Goal: Check status: Check status

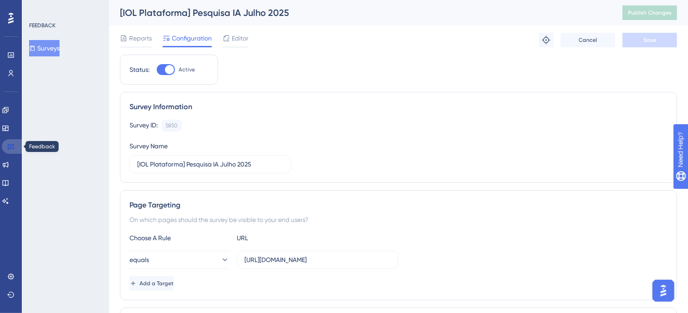
click at [5, 145] on link at bounding box center [13, 146] width 22 height 15
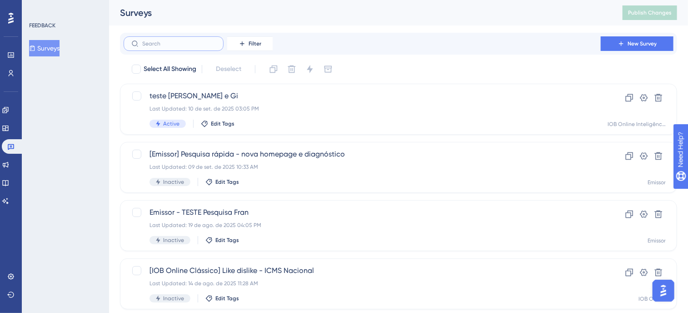
click at [171, 41] on input "text" at bounding box center [179, 43] width 74 height 6
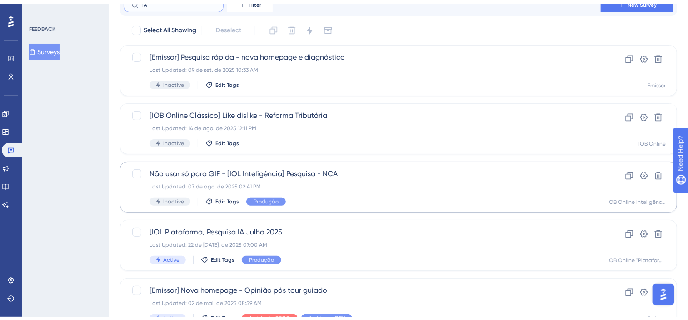
scroll to position [91, 0]
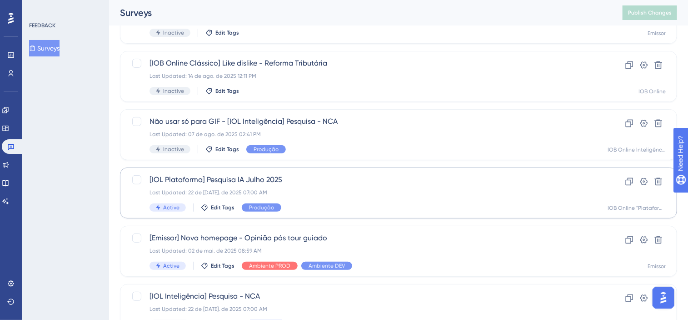
type input "IA"
click at [304, 183] on span "[IOL Plataforma] Pesquisa IA Julho 2025" at bounding box center [363, 179] width 426 height 11
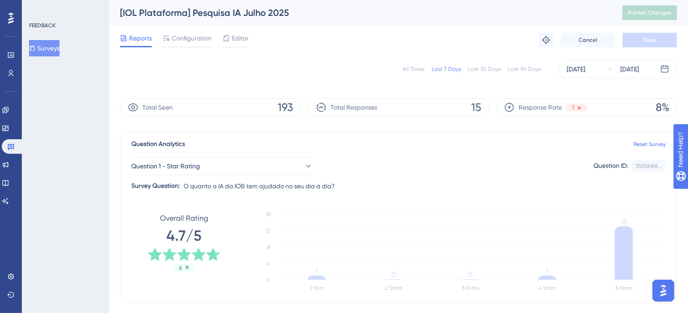
click at [414, 67] on div "All Times" at bounding box center [414, 68] width 22 height 7
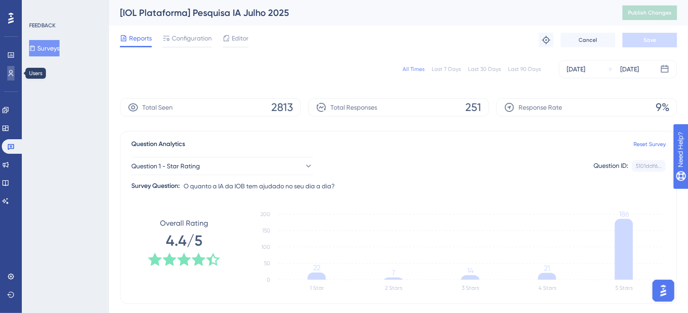
click at [10, 71] on icon at bounding box center [10, 73] width 7 height 7
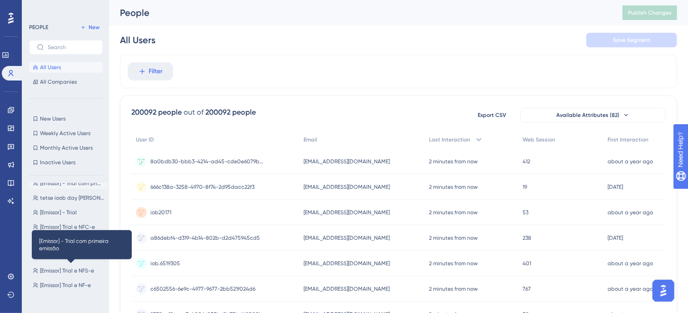
scroll to position [364, 0]
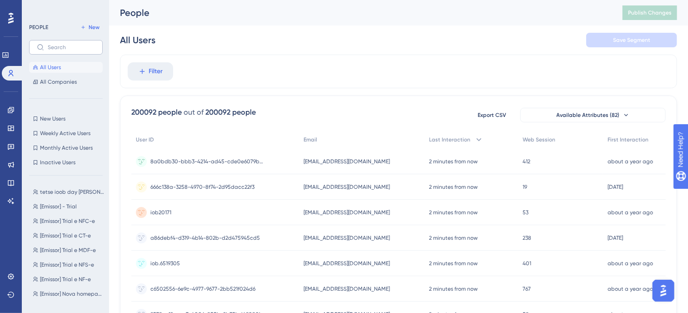
click at [64, 51] on label at bounding box center [66, 47] width 74 height 15
click at [64, 50] on input "text" at bounding box center [71, 47] width 47 height 6
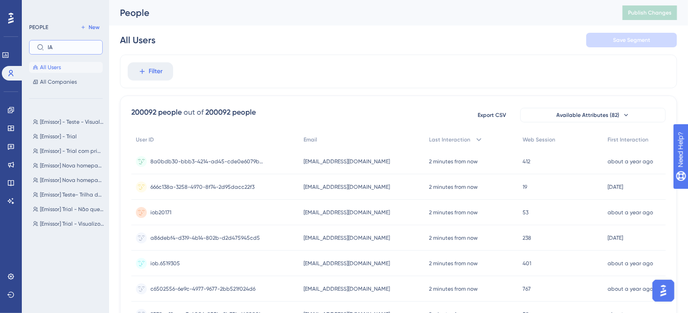
scroll to position [0, 0]
type input "I"
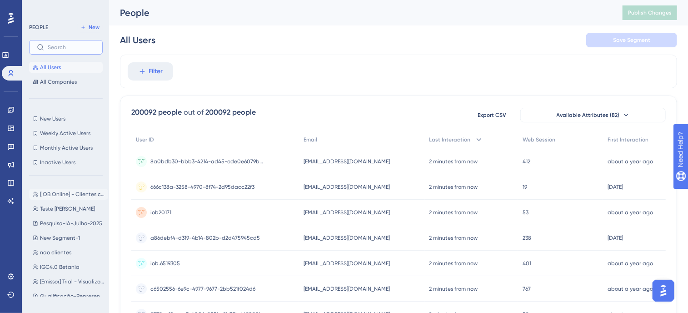
scroll to position [91, 0]
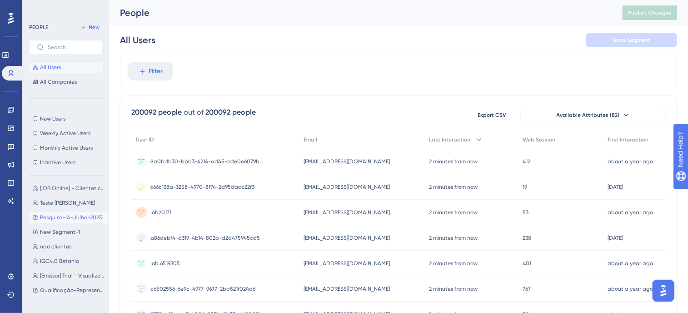
click at [92, 219] on span "Pesquisa-IA-Julho-2025" at bounding box center [71, 217] width 62 height 7
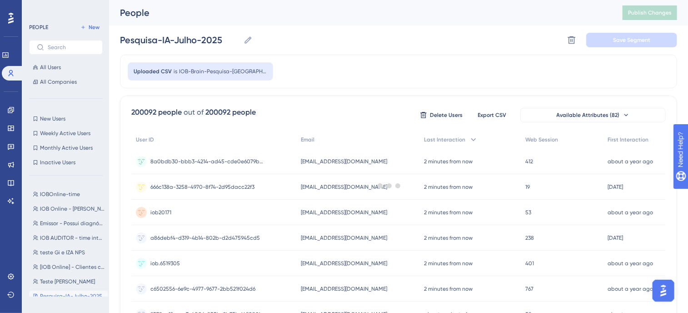
scroll to position [0, 0]
